Goal: Transaction & Acquisition: Purchase product/service

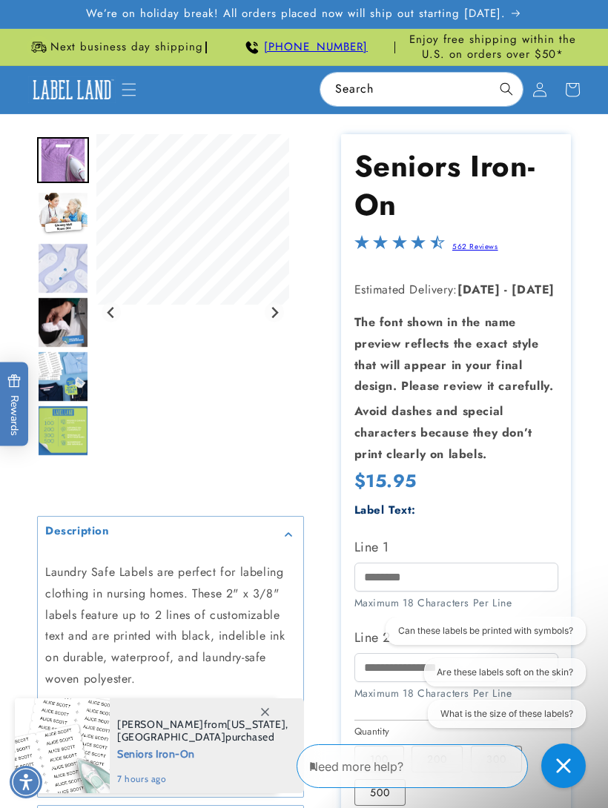
click at [65, 265] on img "Go to slide 3" at bounding box center [63, 268] width 52 height 52
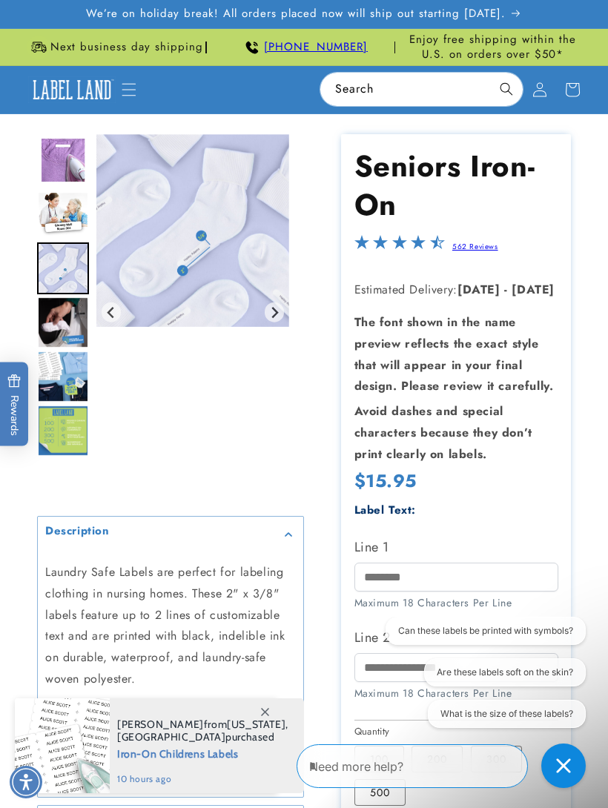
click at [265, 705] on span at bounding box center [264, 711] width 27 height 27
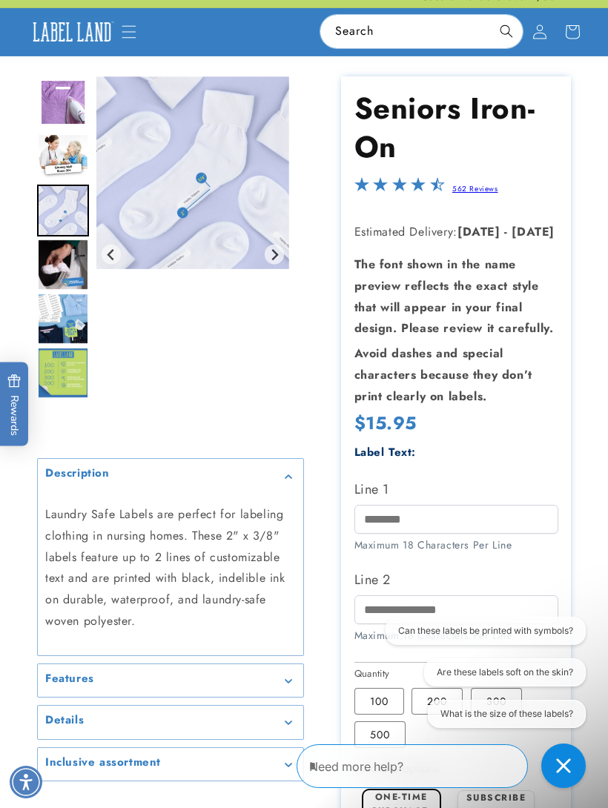
scroll to position [59, 0]
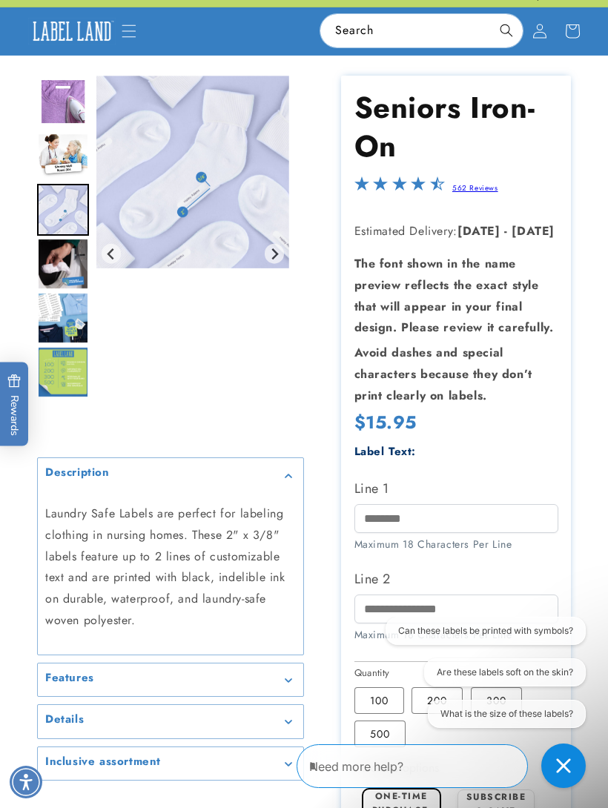
click at [72, 373] on img "Go to slide 6" at bounding box center [63, 372] width 52 height 52
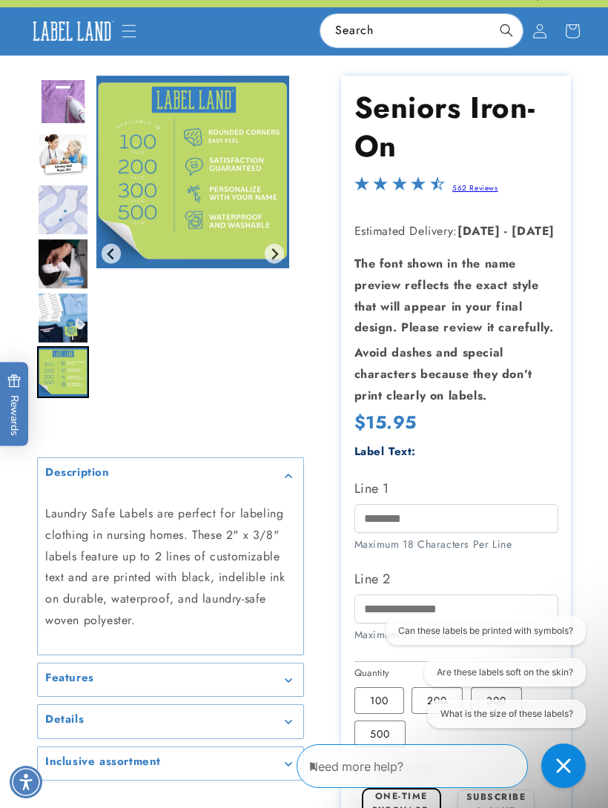
click at [61, 319] on img "Go to slide 5" at bounding box center [63, 318] width 52 height 52
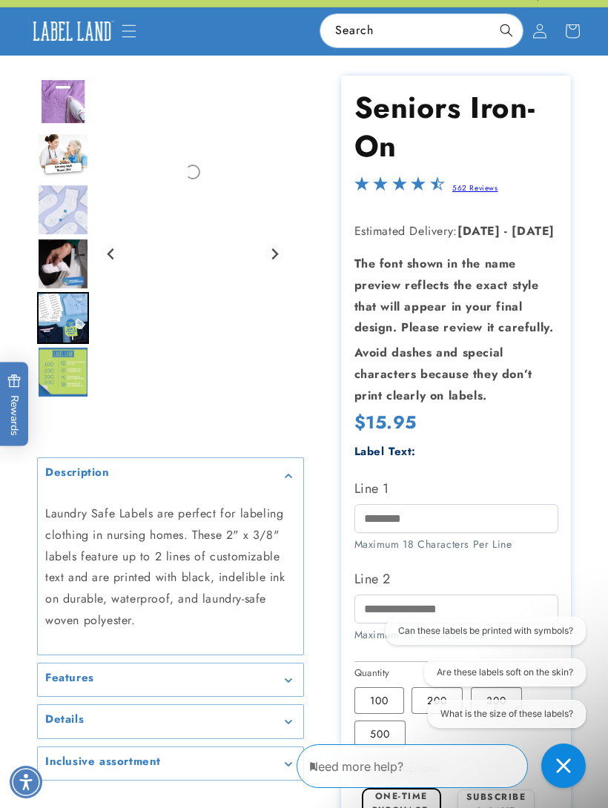
click at [68, 265] on img "Go to slide 4" at bounding box center [63, 264] width 52 height 52
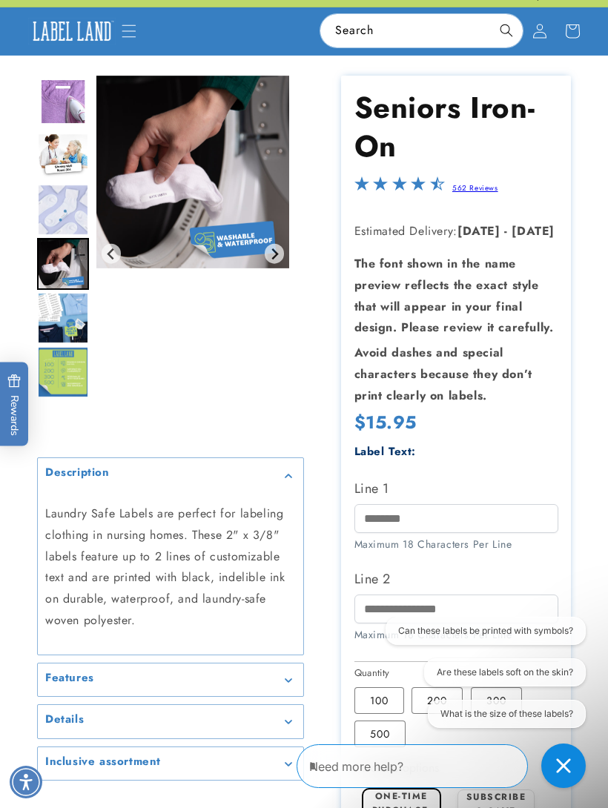
click at [69, 207] on img "Go to slide 3" at bounding box center [63, 210] width 52 height 52
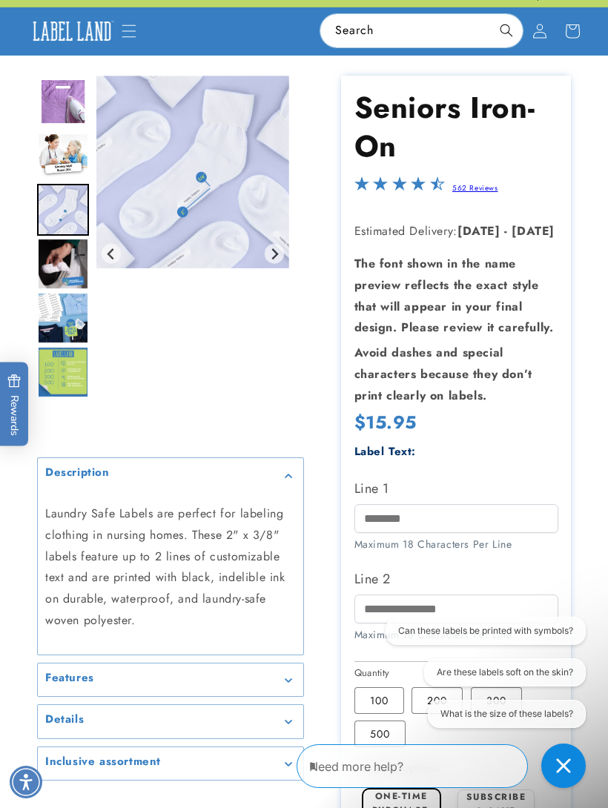
click at [70, 162] on img "Go to slide 2" at bounding box center [63, 156] width 52 height 46
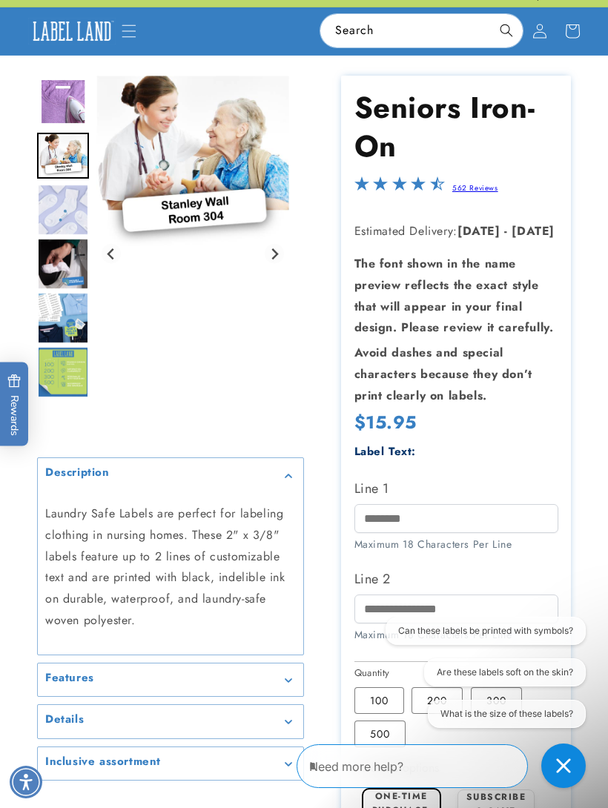
click at [65, 105] on img "Go to slide 1" at bounding box center [63, 102] width 52 height 46
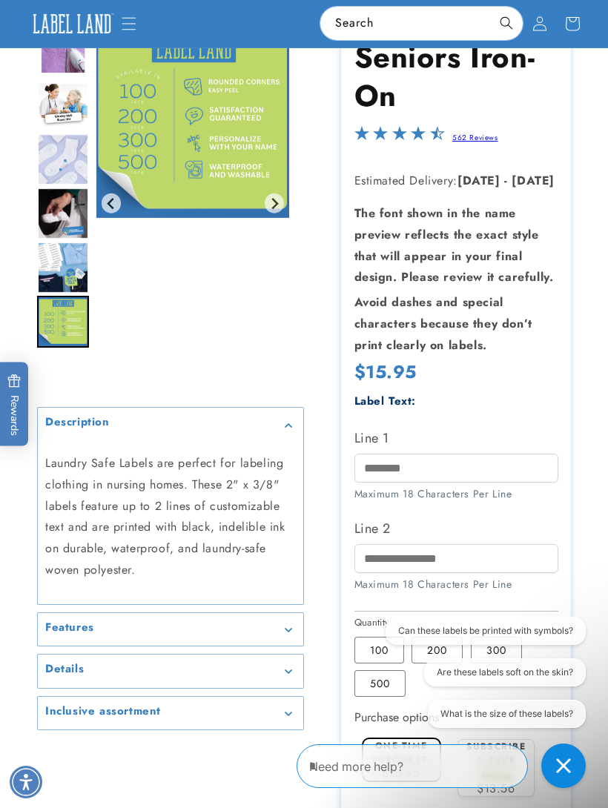
scroll to position [0, 0]
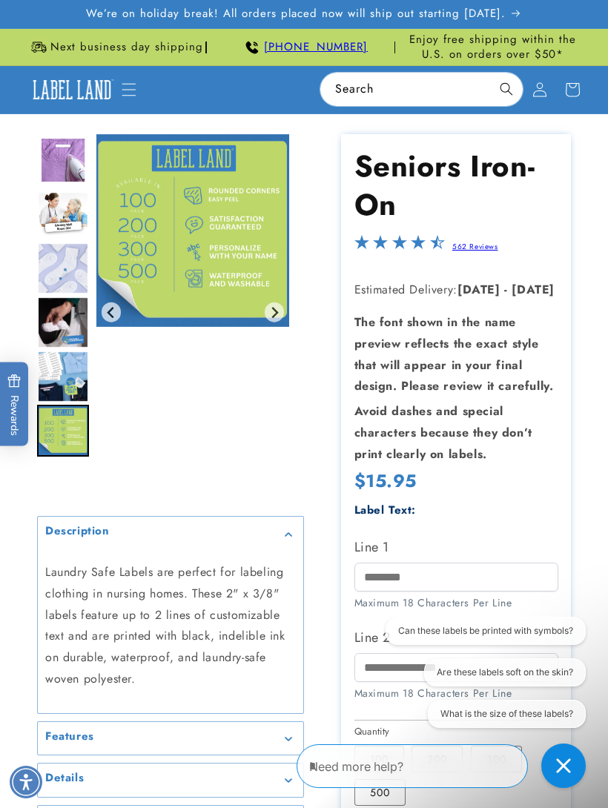
click at [123, 86] on icon "Menu" at bounding box center [129, 89] width 15 height 15
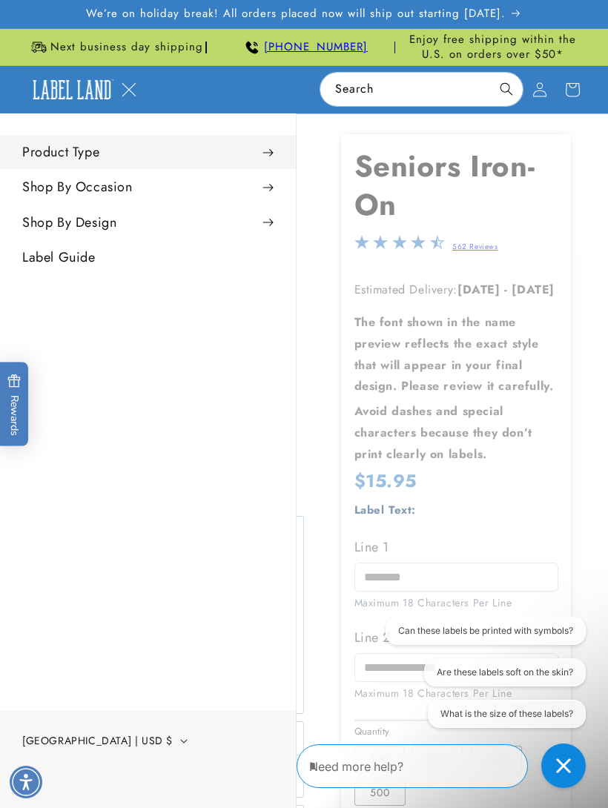
click at [47, 154] on summary "Product Type" at bounding box center [148, 152] width 296 height 33
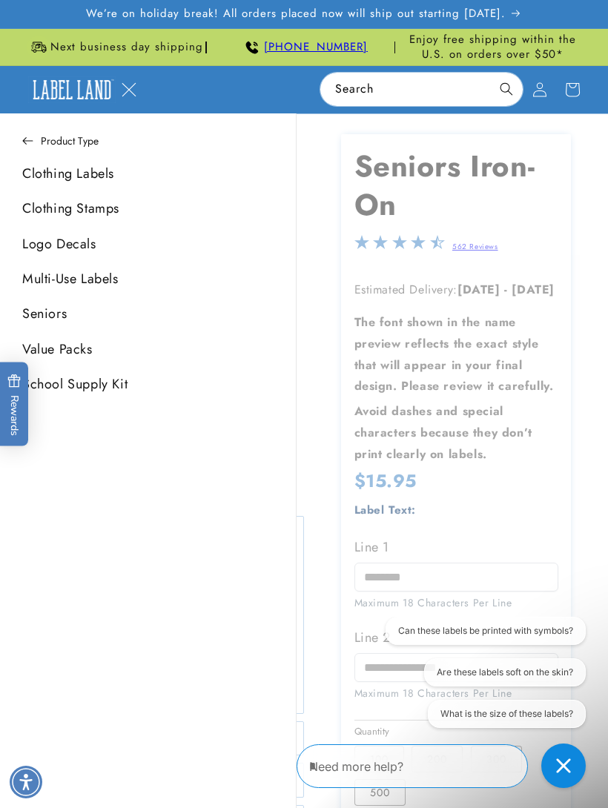
click at [50, 319] on link "Seniors" at bounding box center [148, 313] width 296 height 33
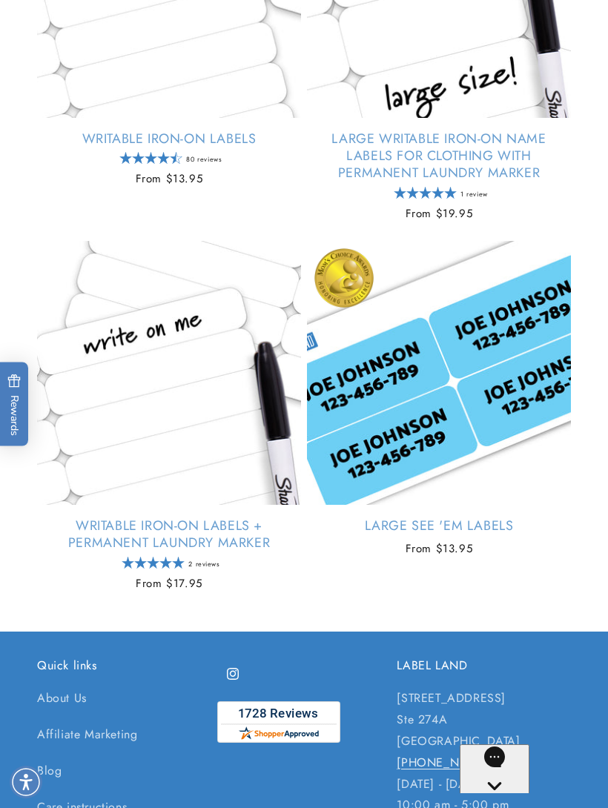
scroll to position [1240, 0]
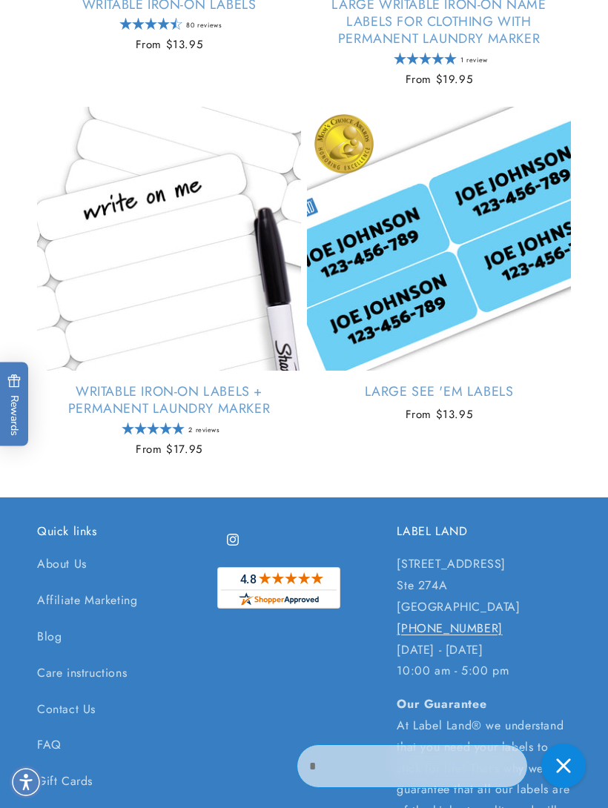
click at [552, 400] on link "Large See 'em Labels" at bounding box center [439, 391] width 264 height 17
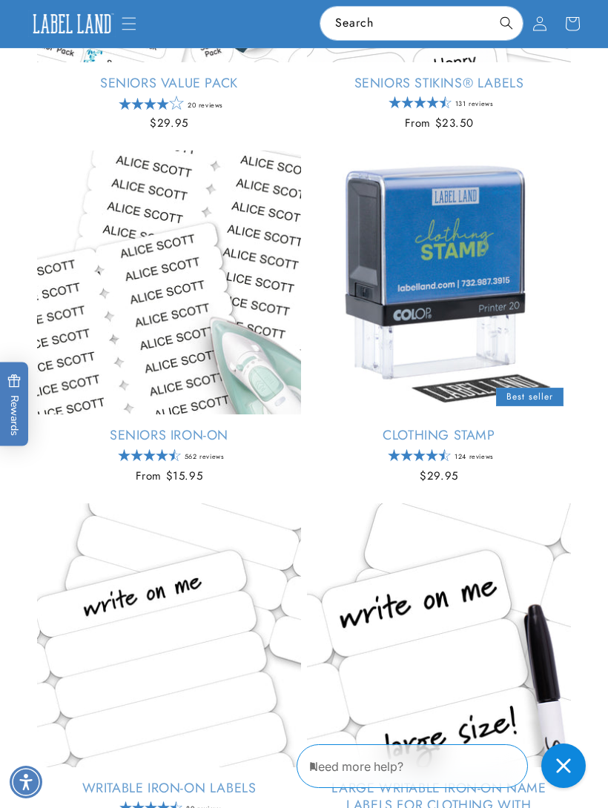
scroll to position [455, 0]
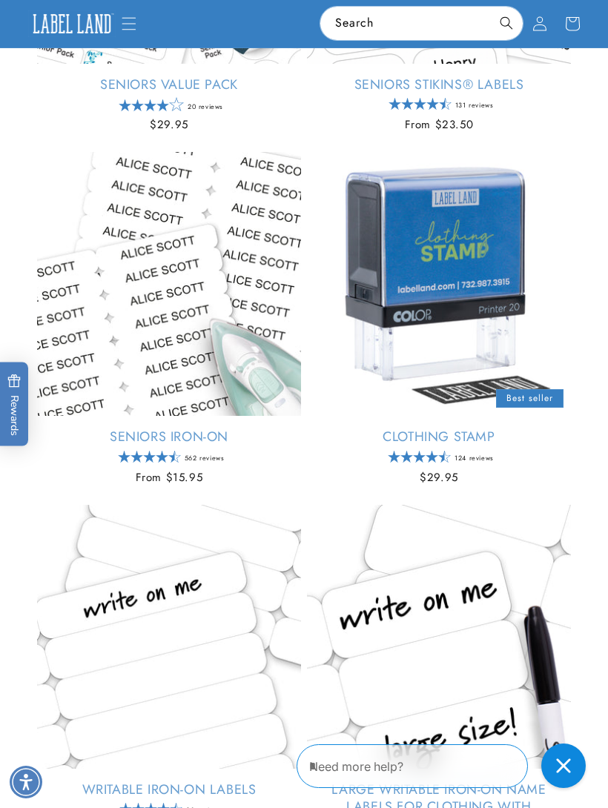
click at [461, 429] on link "Clothing Stamp" at bounding box center [439, 437] width 264 height 17
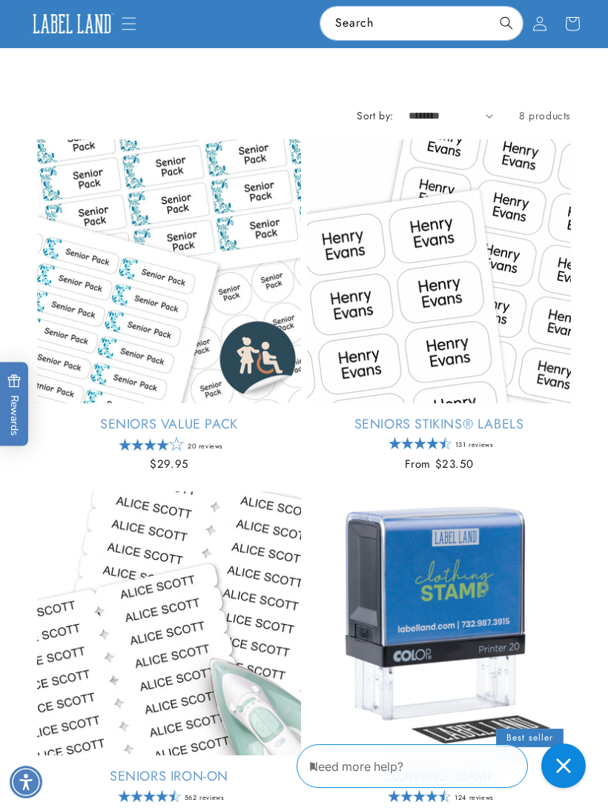
scroll to position [110, 0]
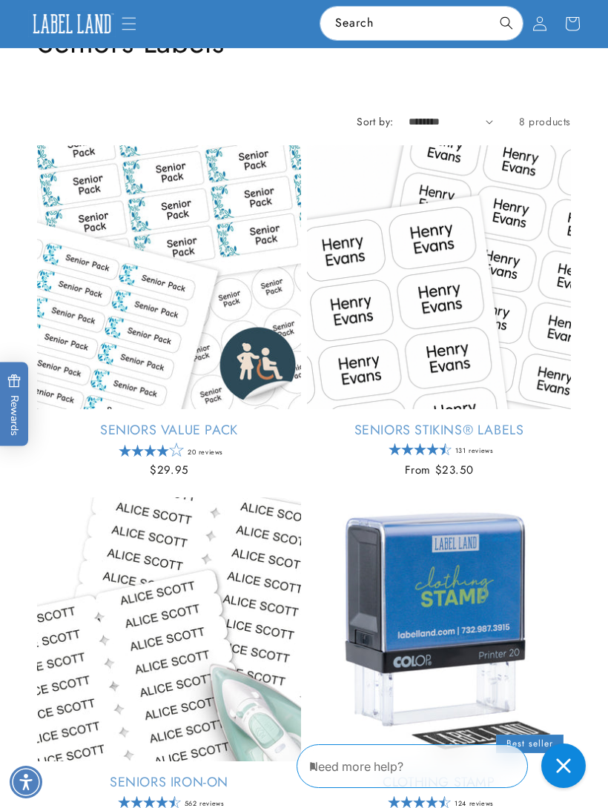
click at [138, 422] on link "Seniors Value Pack" at bounding box center [169, 430] width 264 height 17
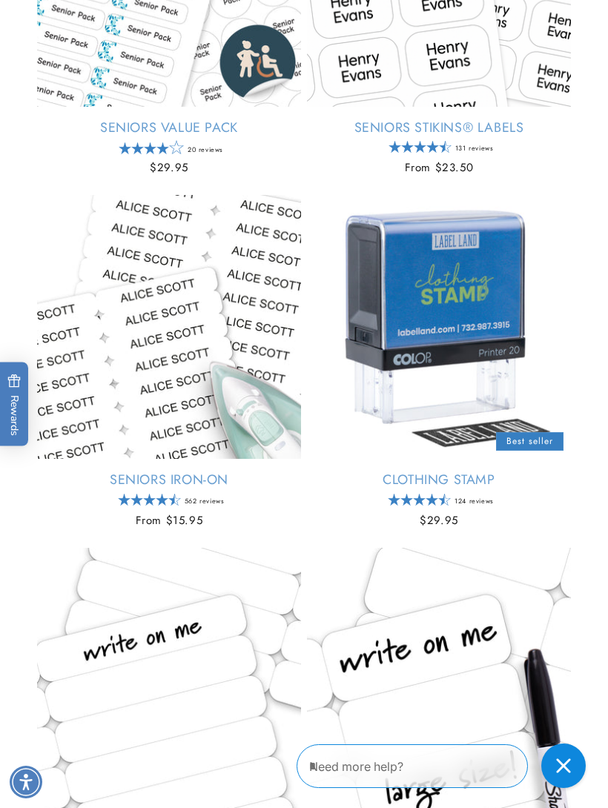
scroll to position [419, 0]
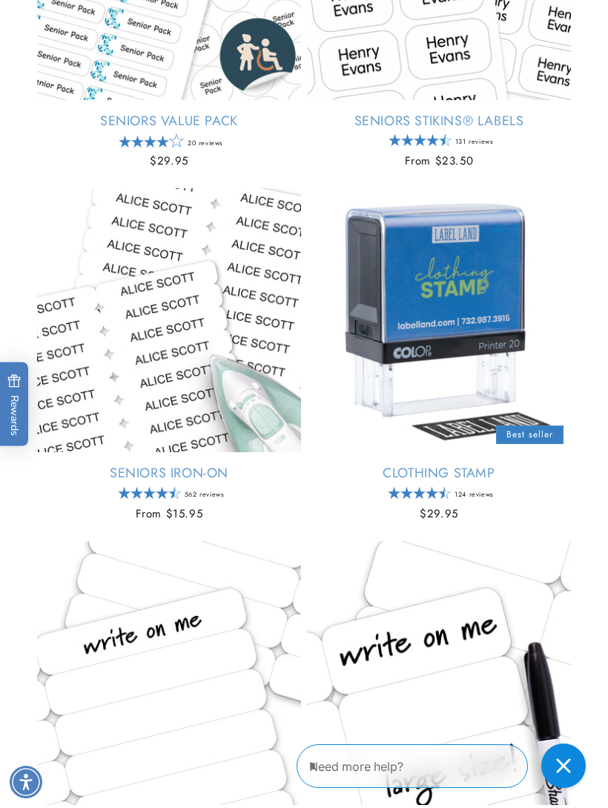
click at [130, 465] on link "Seniors Iron-On" at bounding box center [169, 473] width 264 height 17
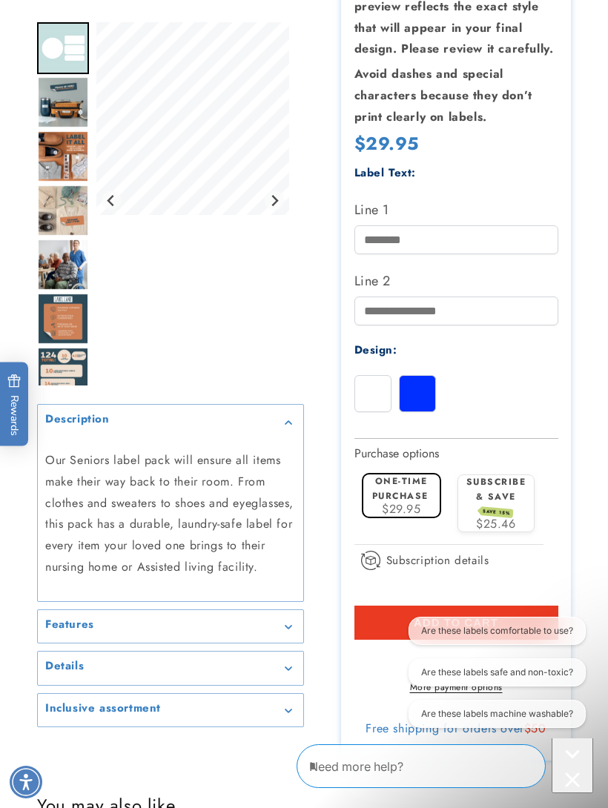
click at [66, 632] on h2 "Features" at bounding box center [69, 625] width 49 height 15
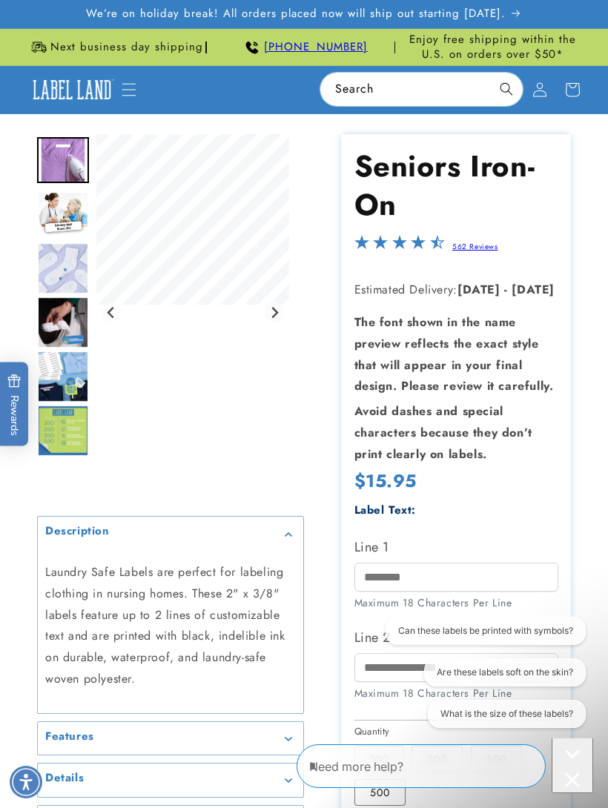
click at [601, 394] on div at bounding box center [304, 634] width 608 height 1000
